Goal: Transaction & Acquisition: Subscribe to service/newsletter

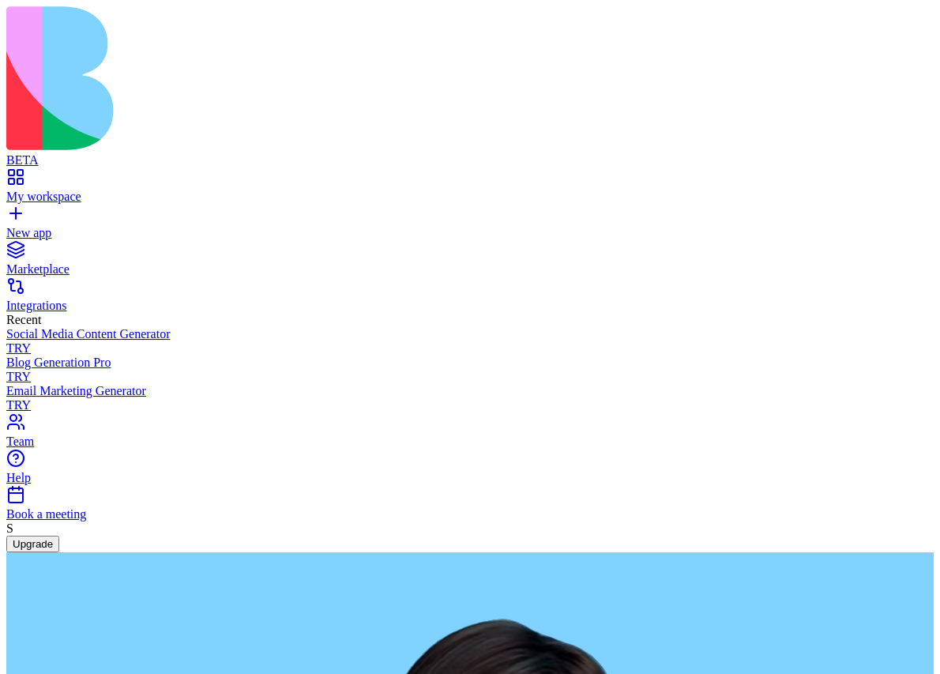
click at [59, 552] on button "Upgrade" at bounding box center [32, 544] width 53 height 17
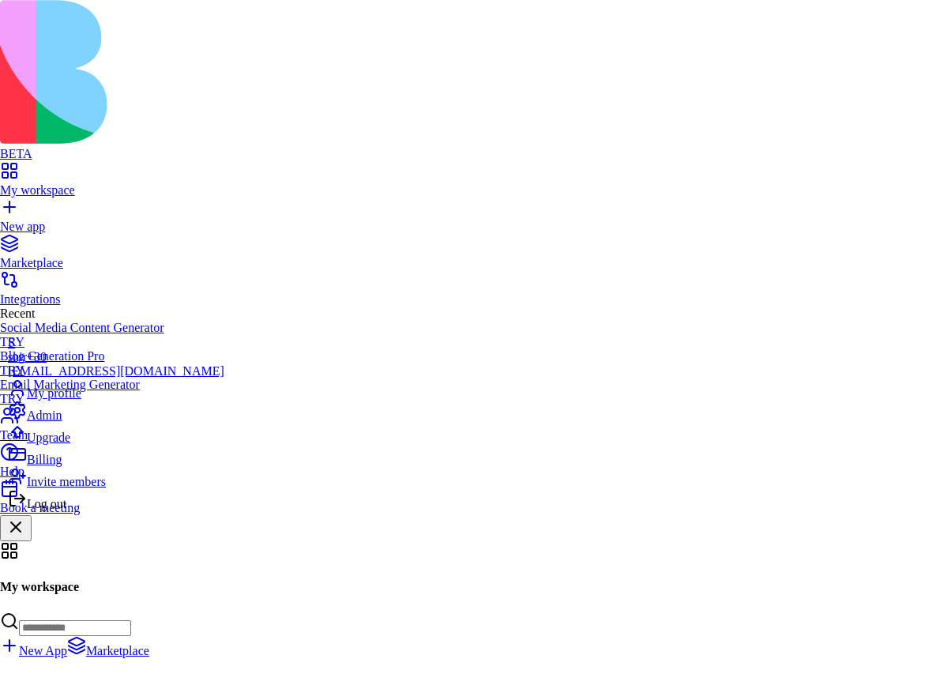
click at [53, 444] on span "Upgrade" at bounding box center [48, 437] width 43 height 13
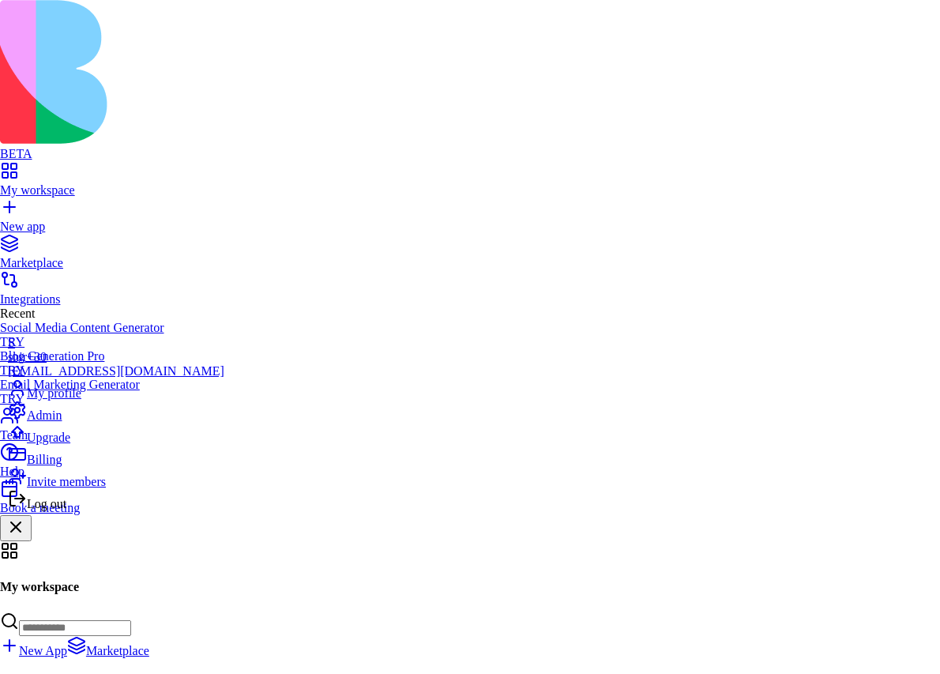
click at [84, 511] on div "Log out" at bounding box center [116, 500] width 217 height 22
